Goal: Task Accomplishment & Management: Manage account settings

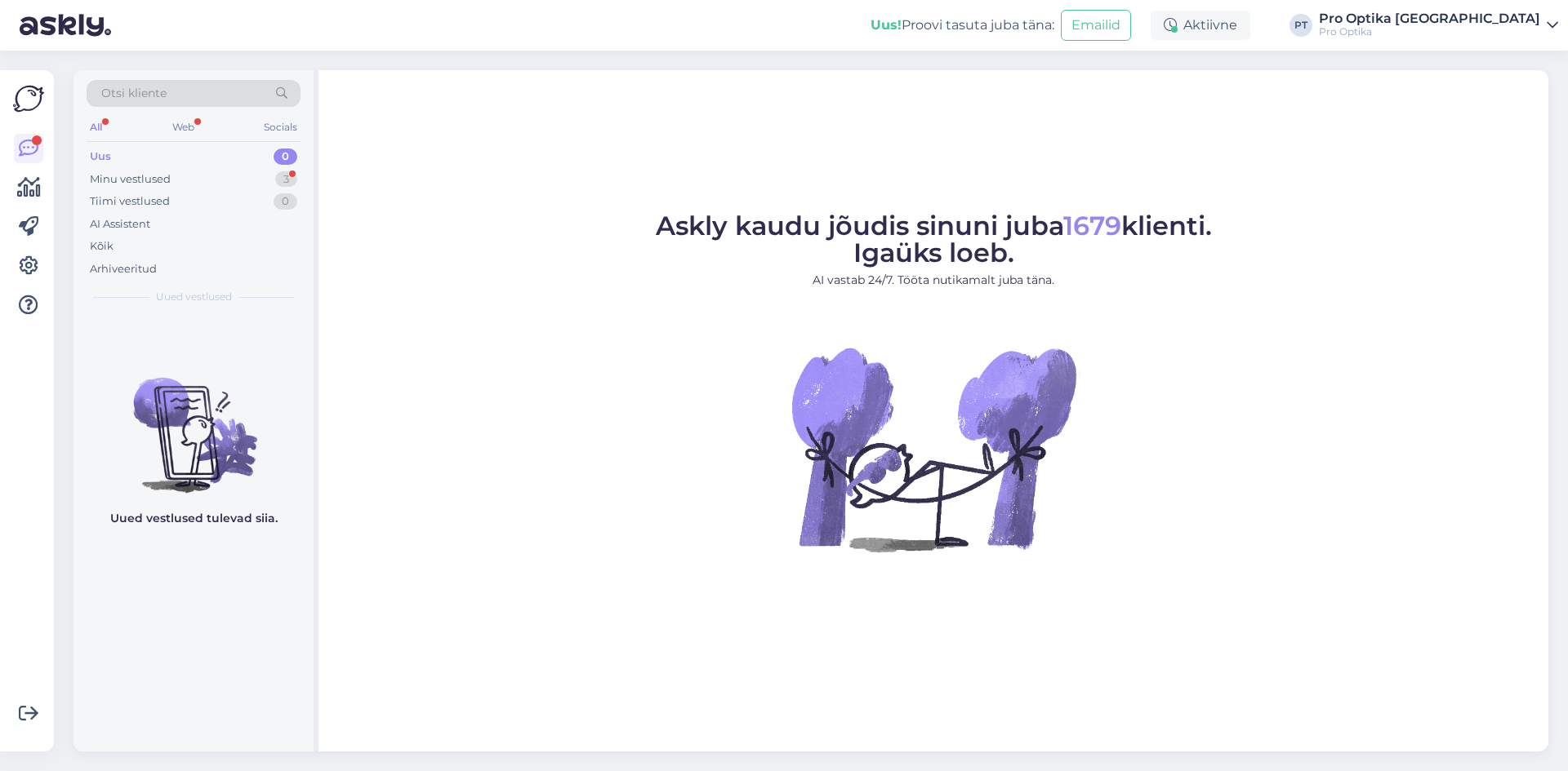
click at [176, 113] on div "Otsi kliente" at bounding box center [193, 98] width 214 height 36
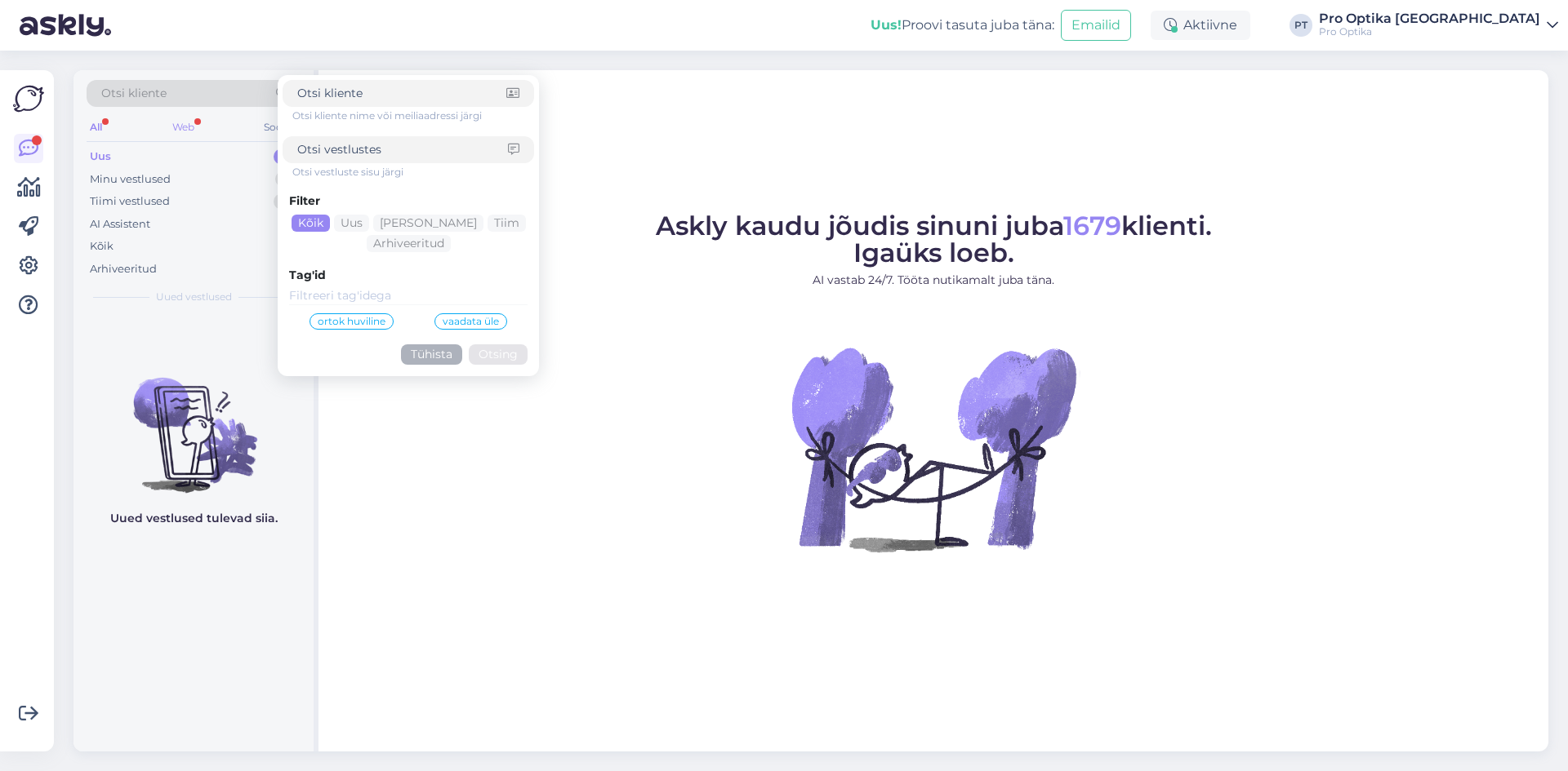
click at [181, 125] on div "Web" at bounding box center [183, 127] width 29 height 21
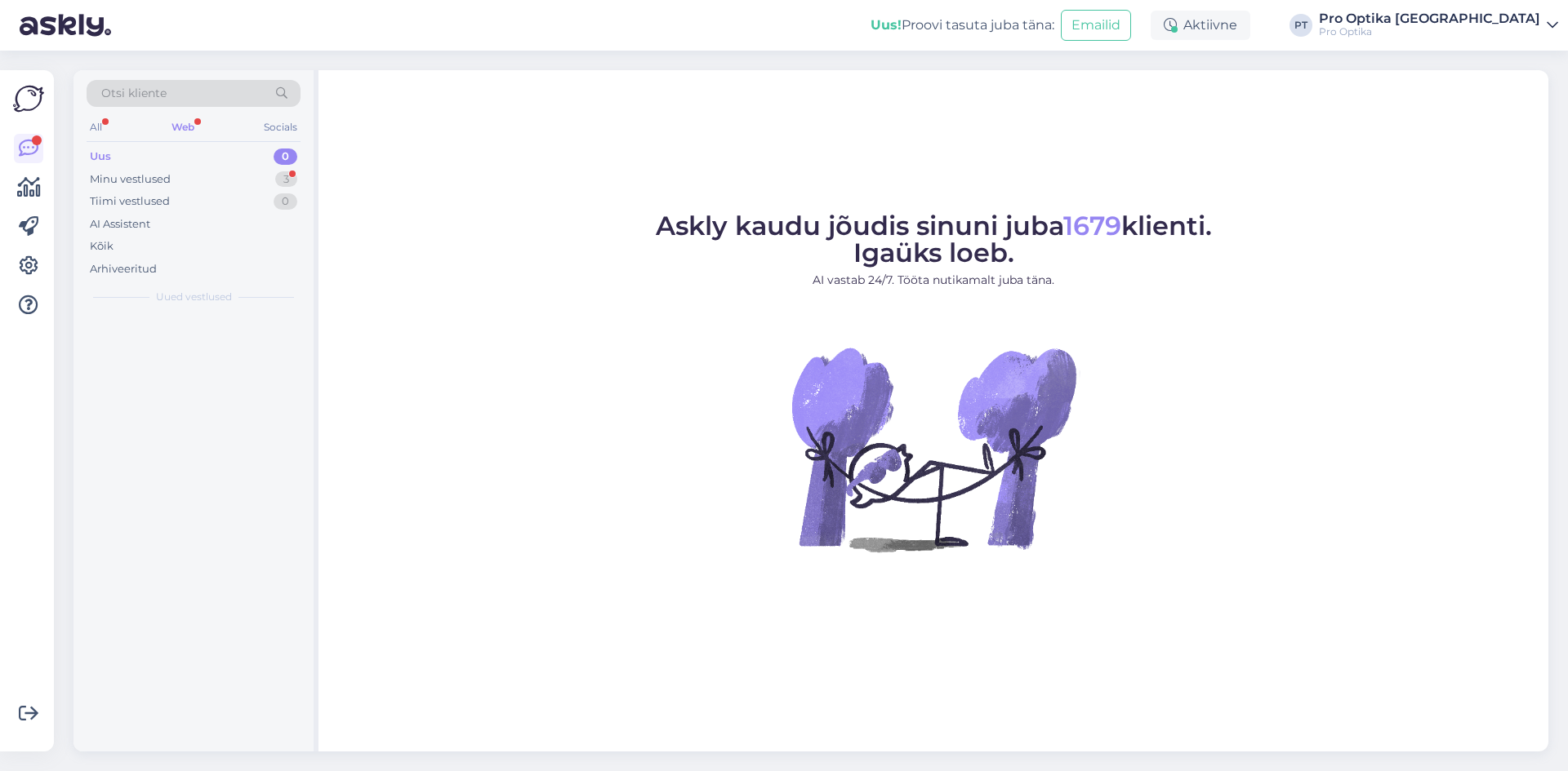
click at [181, 125] on div "Web" at bounding box center [182, 127] width 29 height 21
click at [189, 185] on div "Minu vestlused 3" at bounding box center [193, 179] width 214 height 22
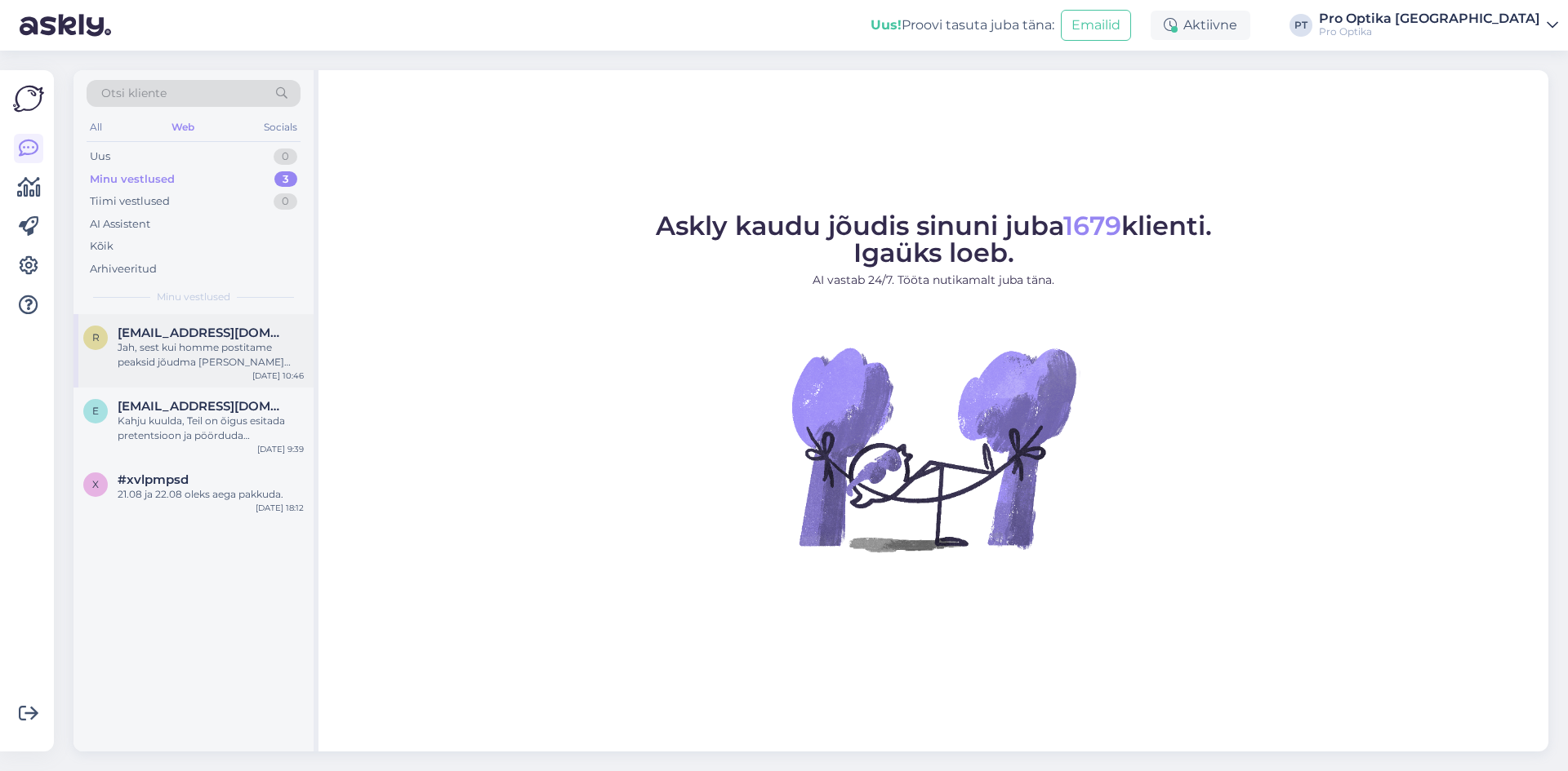
click at [204, 367] on div "Jah, sest kui homme postitame peaksid jõudma küll teisipäevaks." at bounding box center [210, 355] width 186 height 29
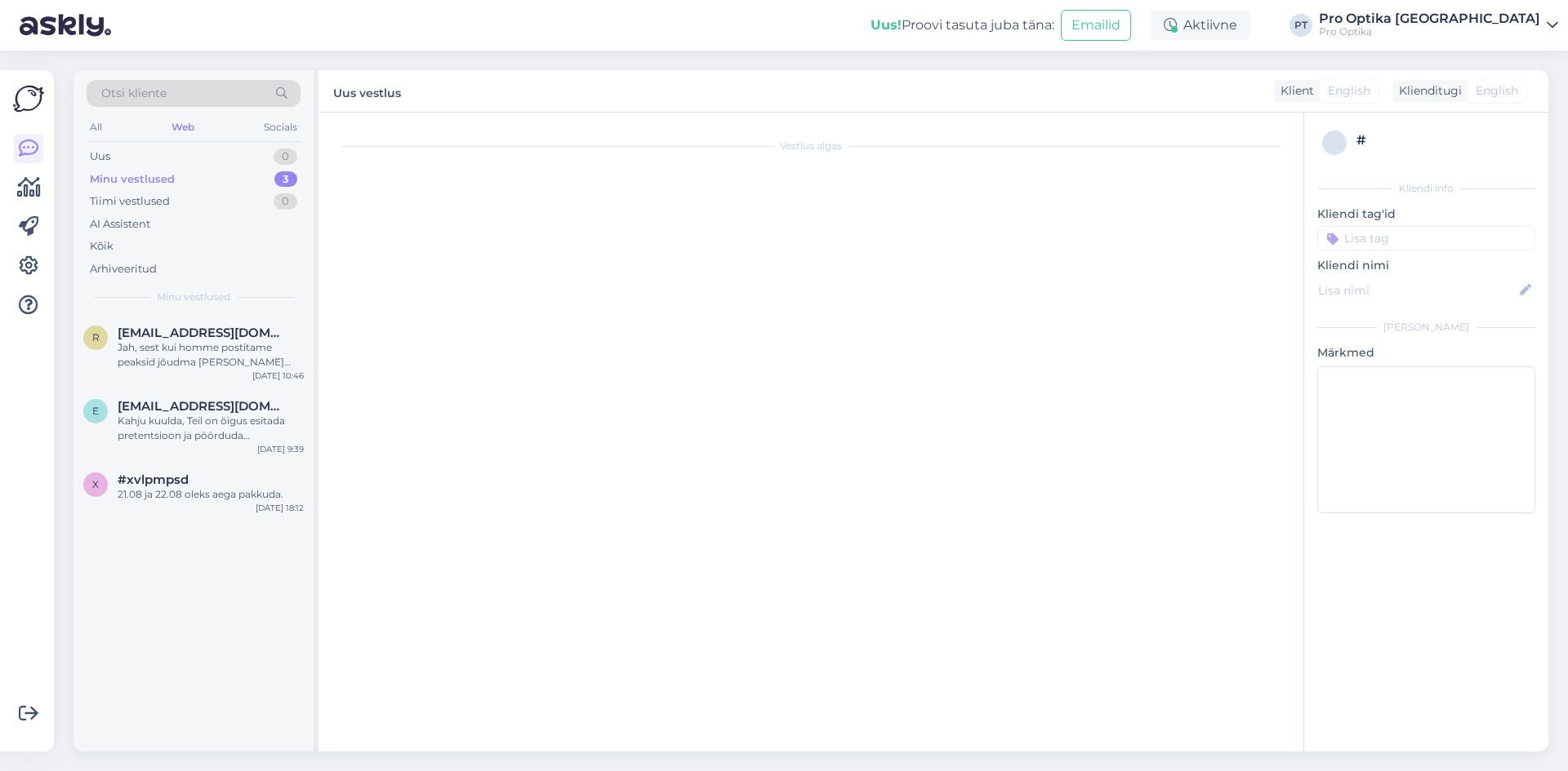
scroll to position [1649, 0]
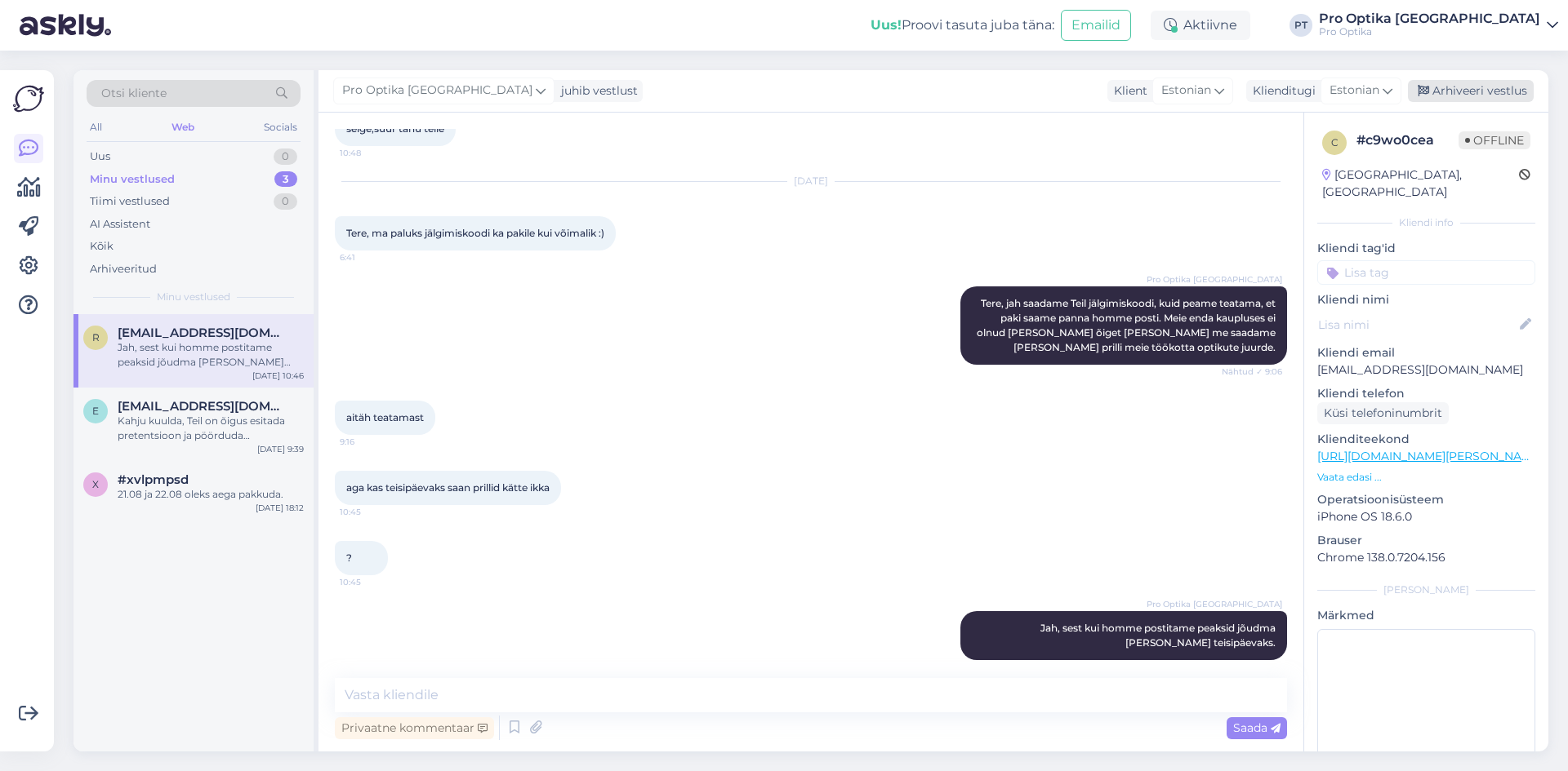
click at [1448, 85] on div "Arhiveeri vestlus" at bounding box center [1470, 91] width 126 height 22
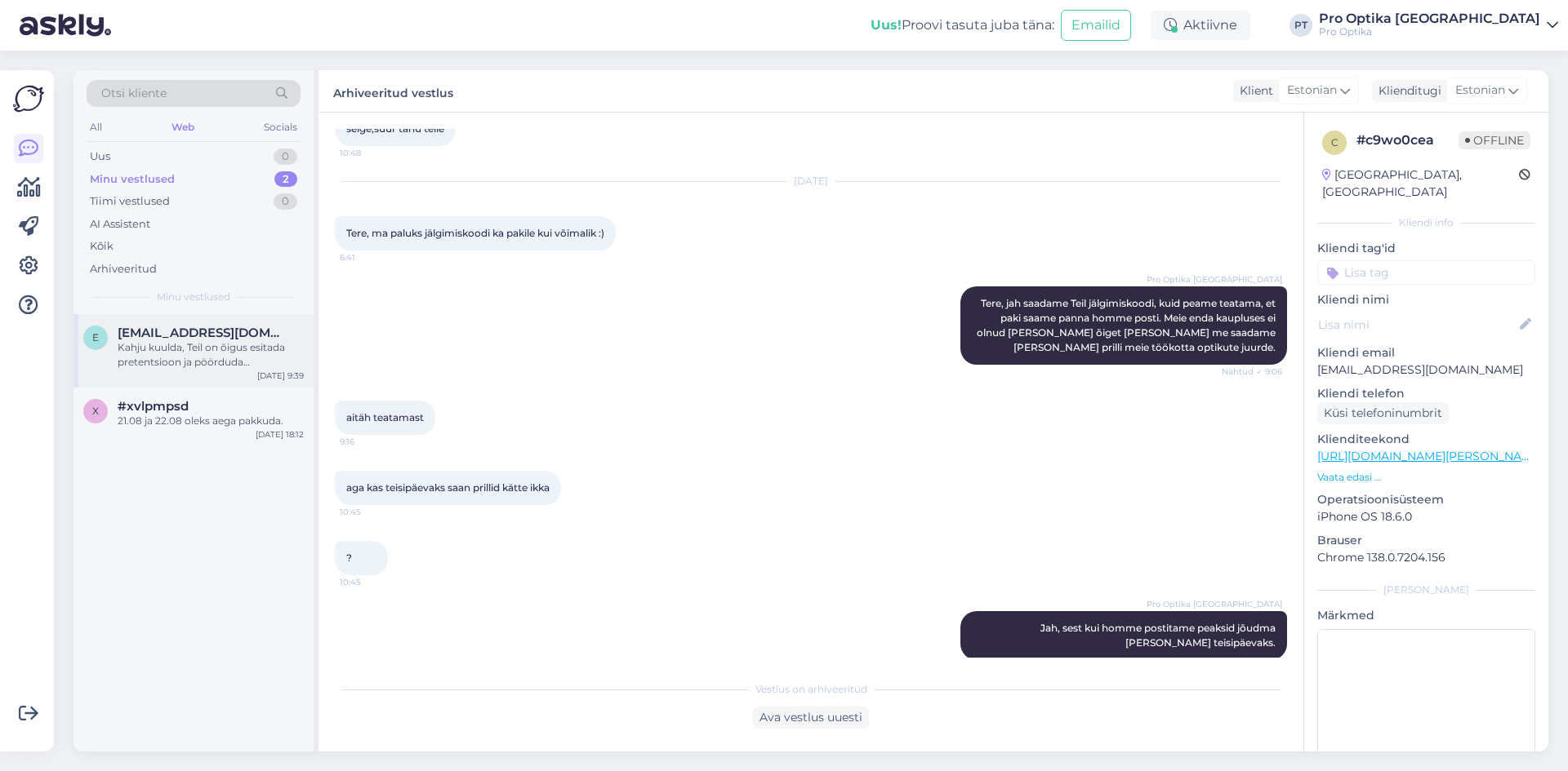
click at [235, 362] on div "Kahju kuulda, Teil on õigus esitada pretentsioon ja pöörduda mõnda meie kauplus…" at bounding box center [210, 355] width 186 height 29
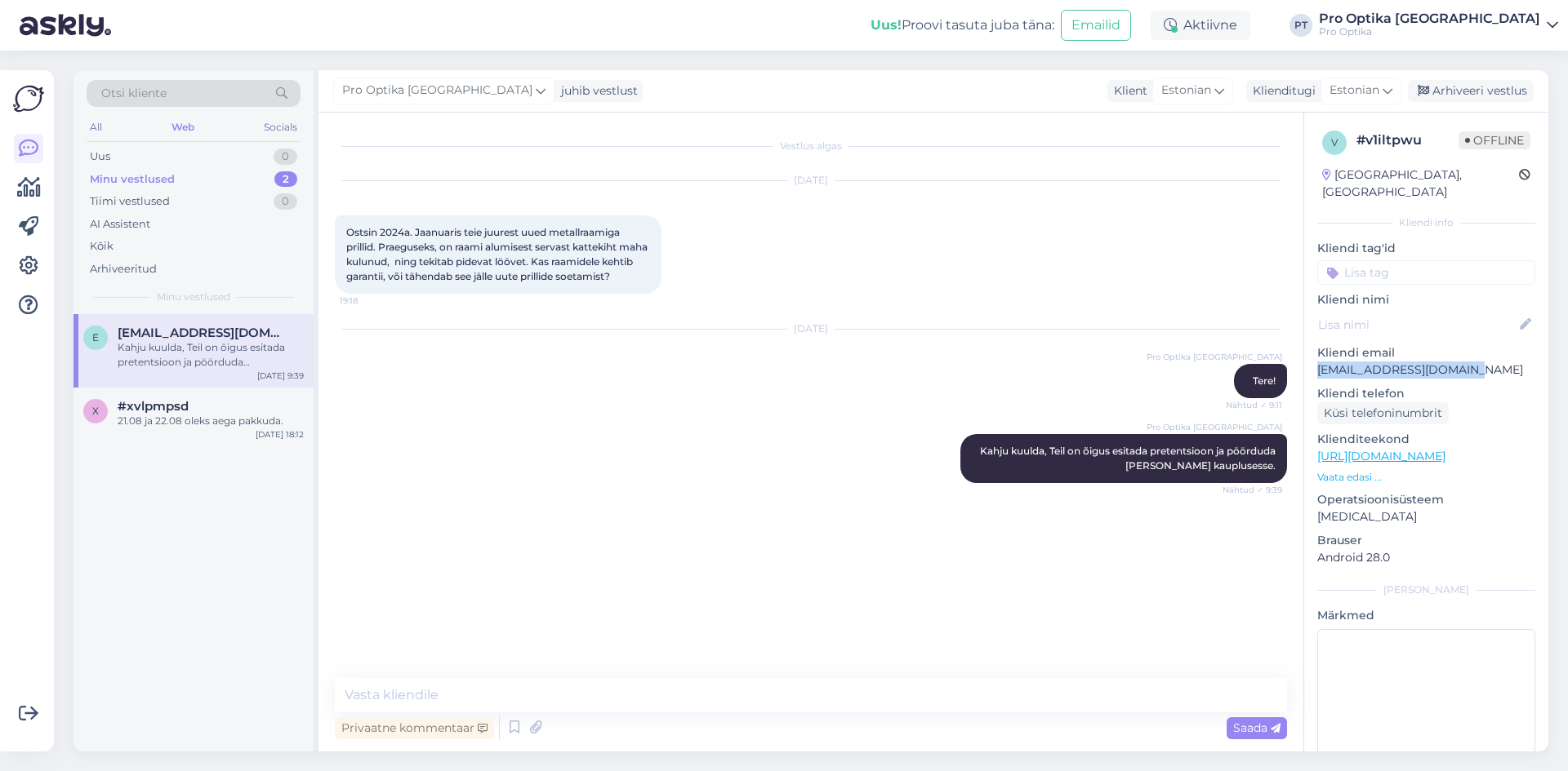
drag, startPoint x: 1467, startPoint y: 351, endPoint x: 1317, endPoint y: 356, distance: 150.1
click at [1317, 361] on p "elikosillamaa@gmail.com" at bounding box center [1425, 370] width 218 height 17
copy p "elikosillamaa@gmail.com"
click at [1467, 94] on div "Arhiveeri vestlus" at bounding box center [1470, 91] width 126 height 22
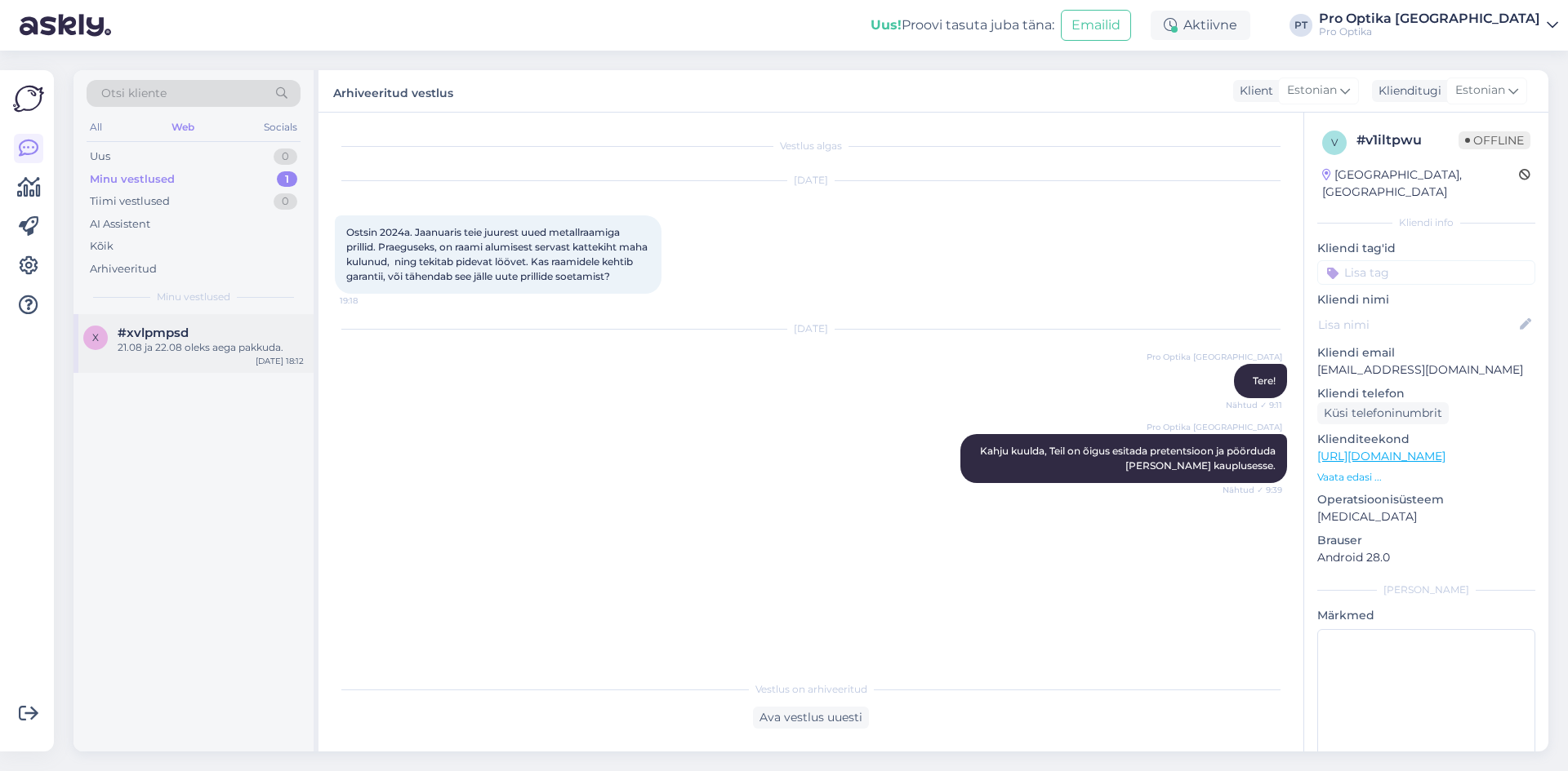
click at [135, 343] on div "21.08 ja 22.08 oleks aega pakkuda." at bounding box center [210, 348] width 186 height 15
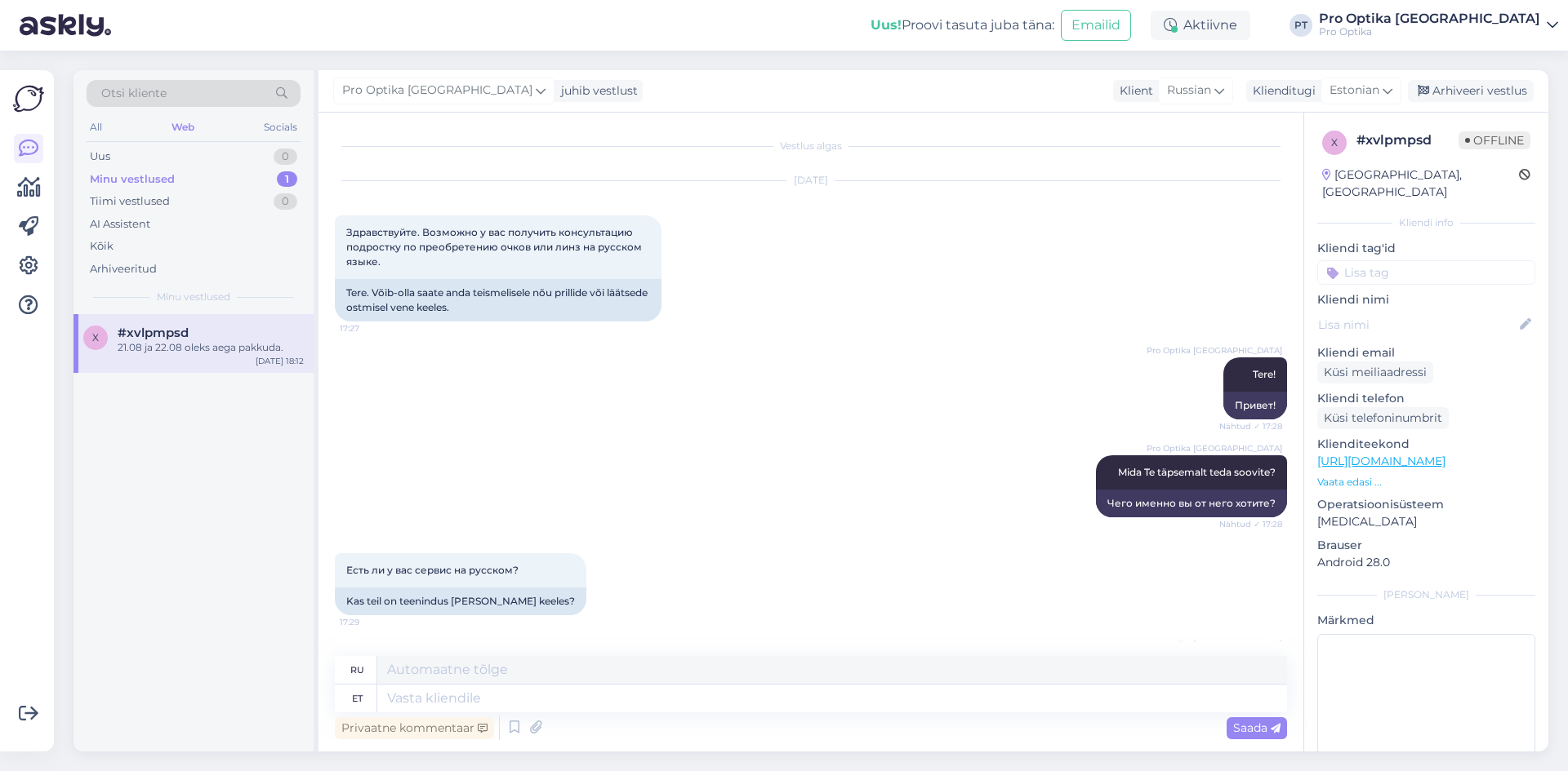
scroll to position [1328, 0]
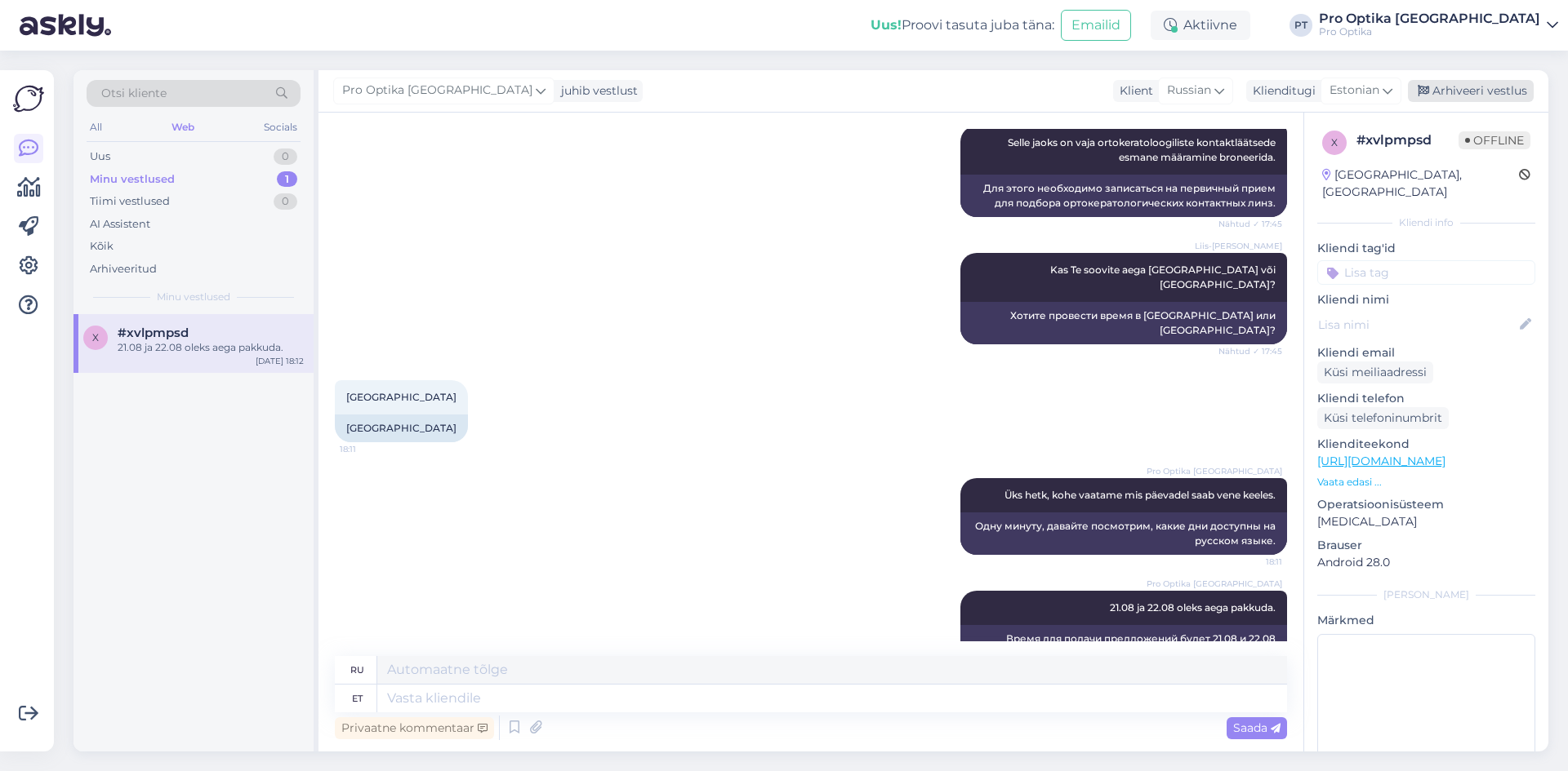
click at [1441, 97] on div "Arhiveeri vestlus" at bounding box center [1470, 91] width 126 height 22
